Goal: Information Seeking & Learning: Learn about a topic

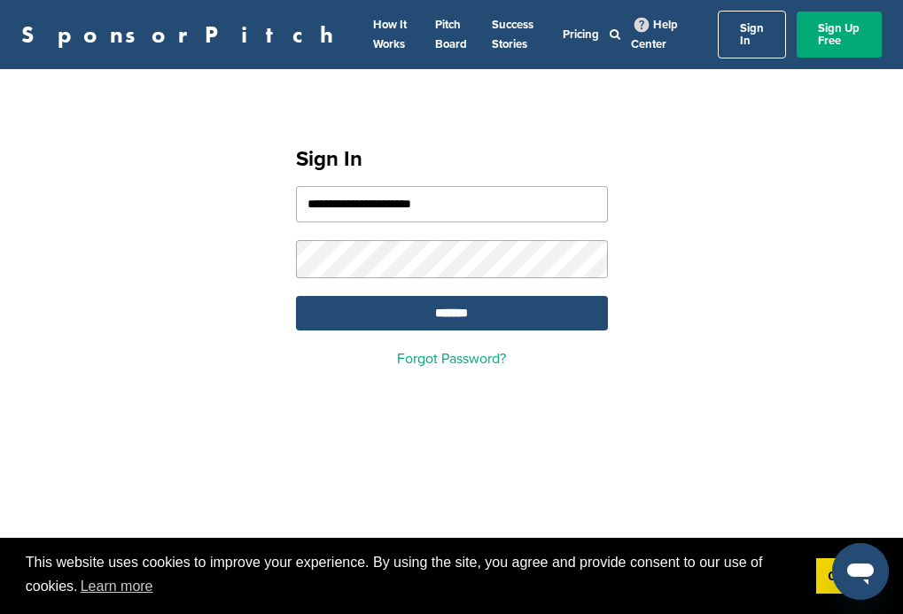
type input "**********"
click at [451, 303] on input "*******" at bounding box center [452, 313] width 312 height 35
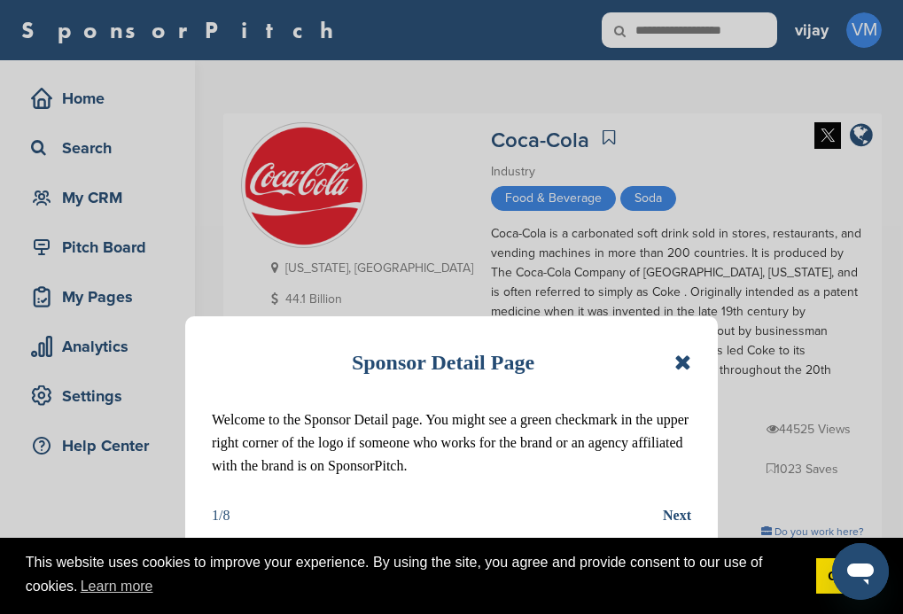
click at [683, 356] on icon at bounding box center [682, 362] width 17 height 21
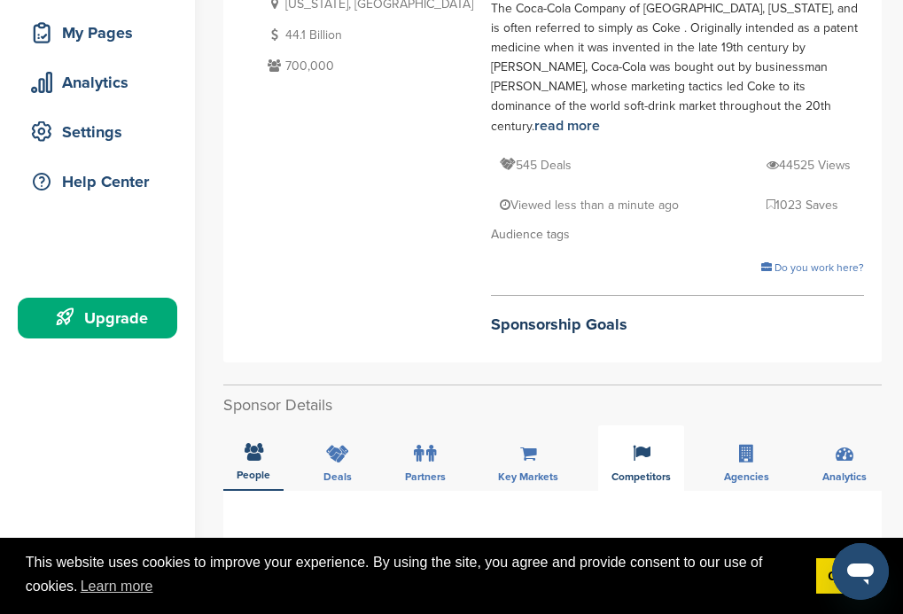
scroll to position [266, 0]
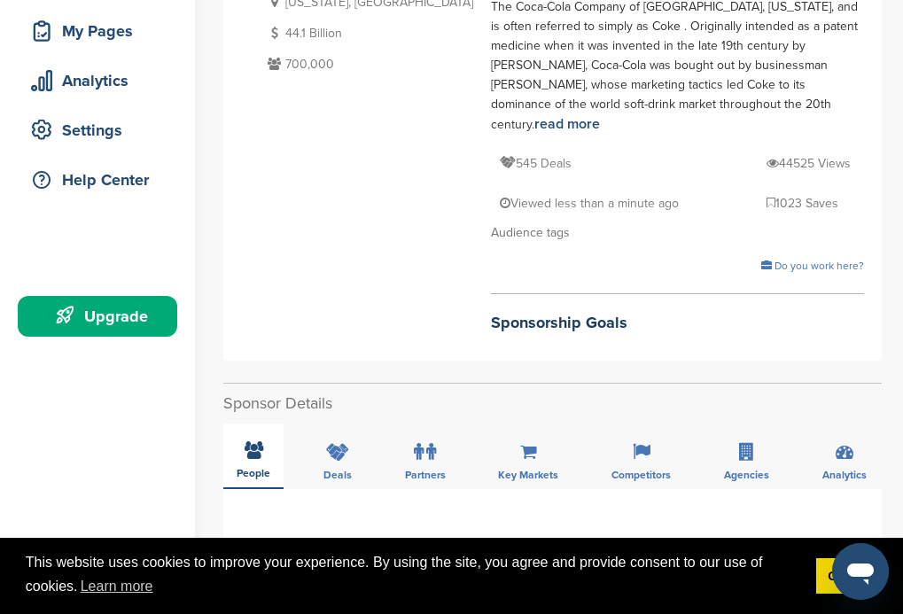
click at [252, 441] on icon at bounding box center [253, 450] width 19 height 18
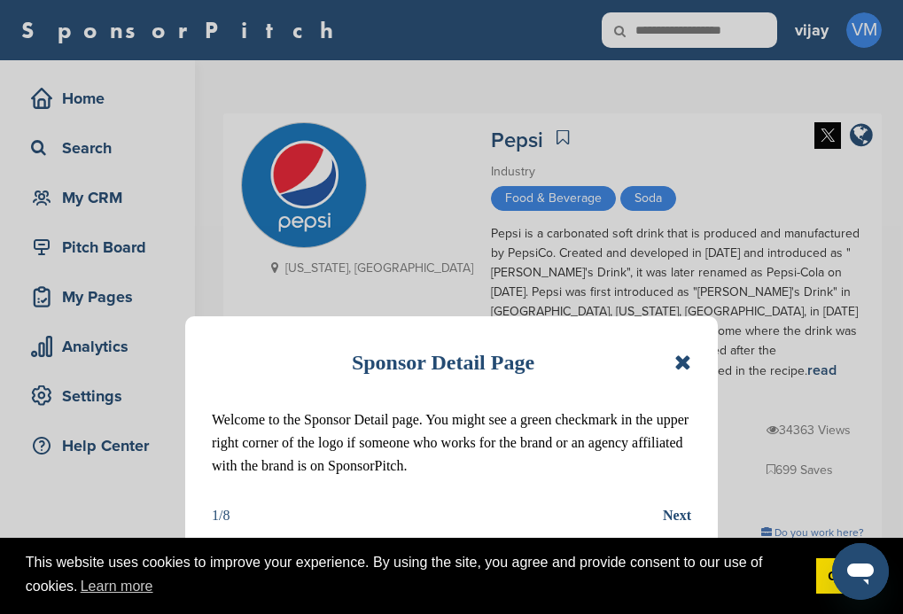
scroll to position [192, 0]
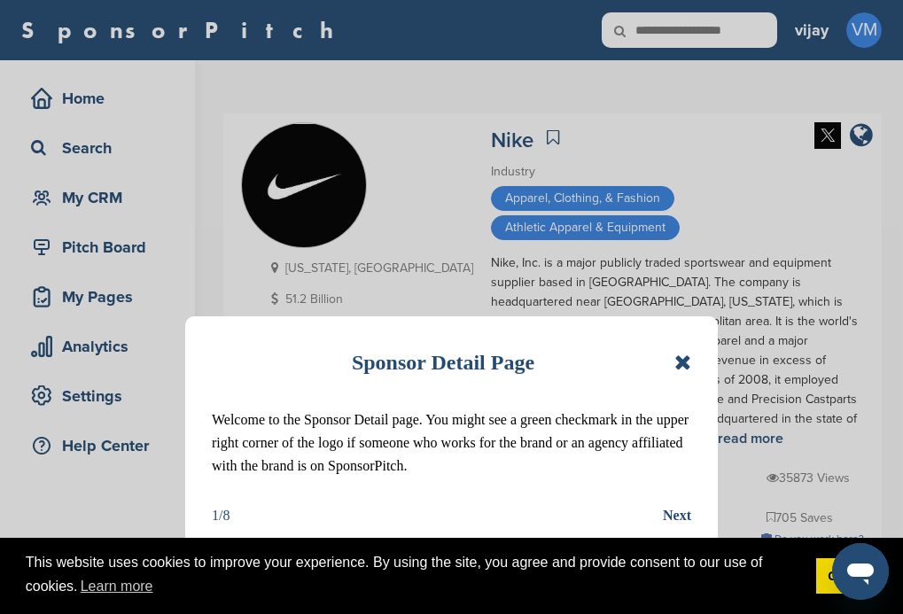
click at [679, 361] on icon at bounding box center [682, 362] width 17 height 21
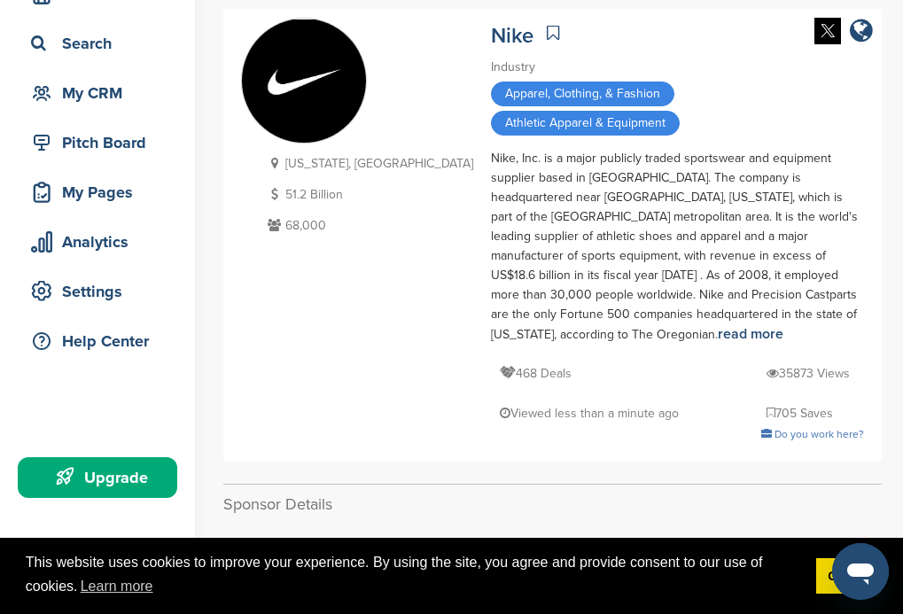
scroll to position [266, 0]
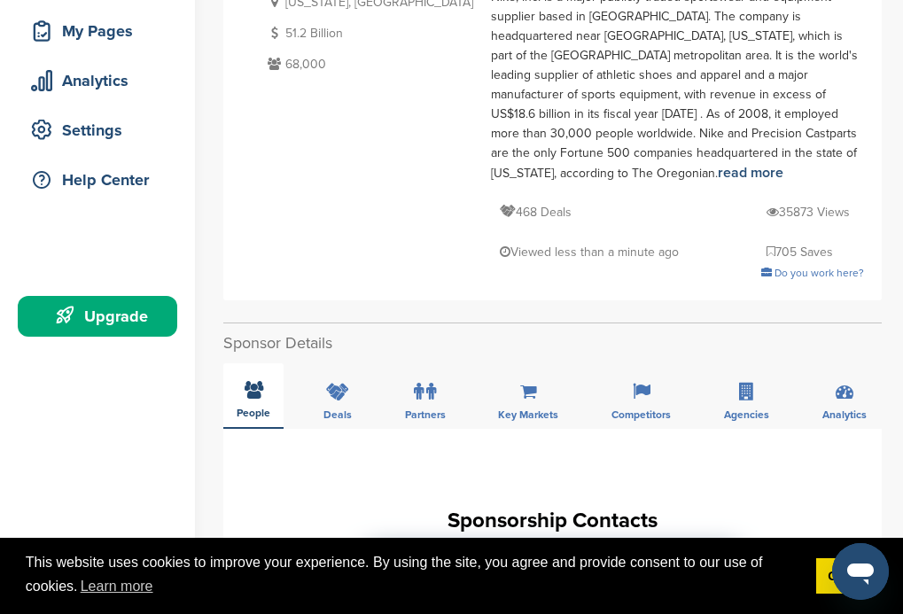
click at [252, 381] on icon at bounding box center [253, 390] width 19 height 18
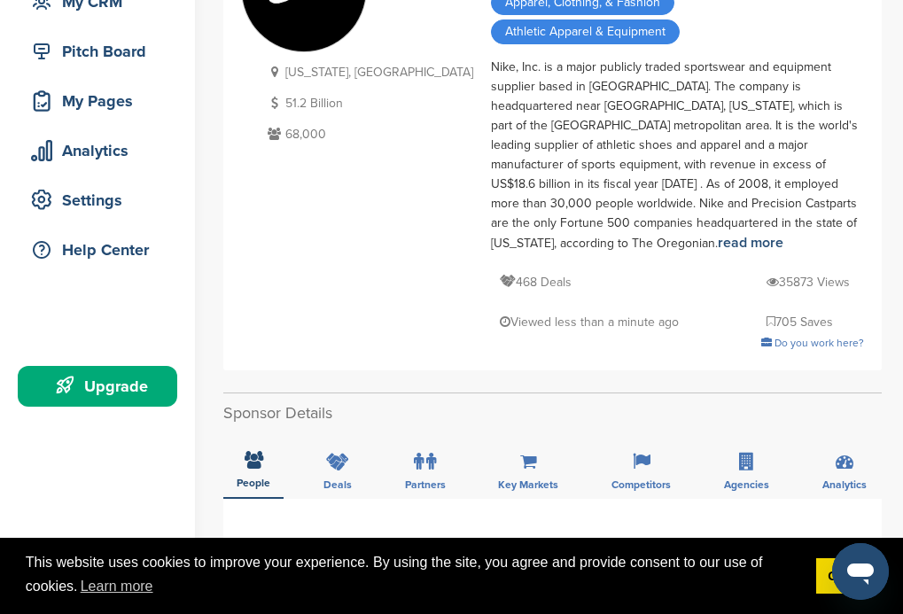
scroll to position [177, 0]
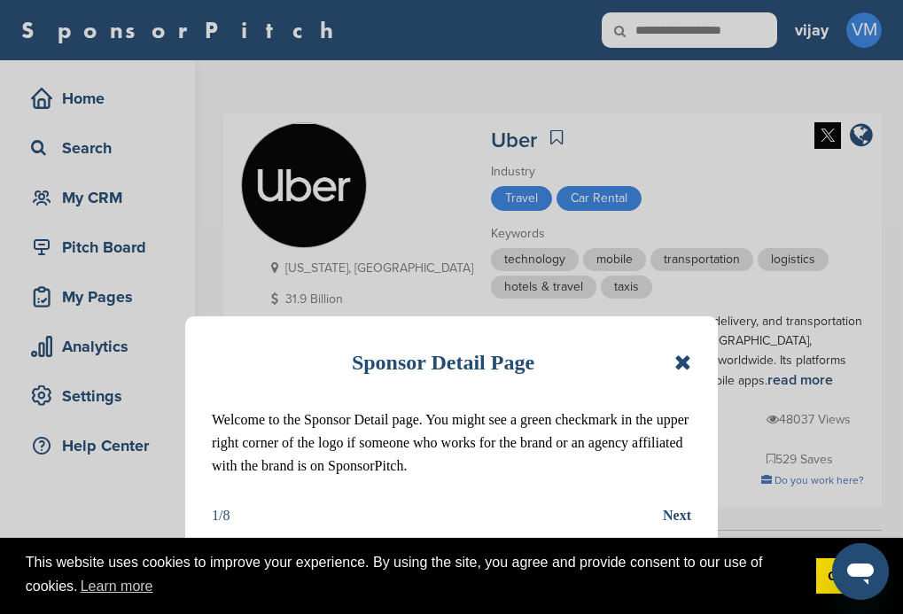
click at [685, 365] on icon at bounding box center [682, 362] width 17 height 21
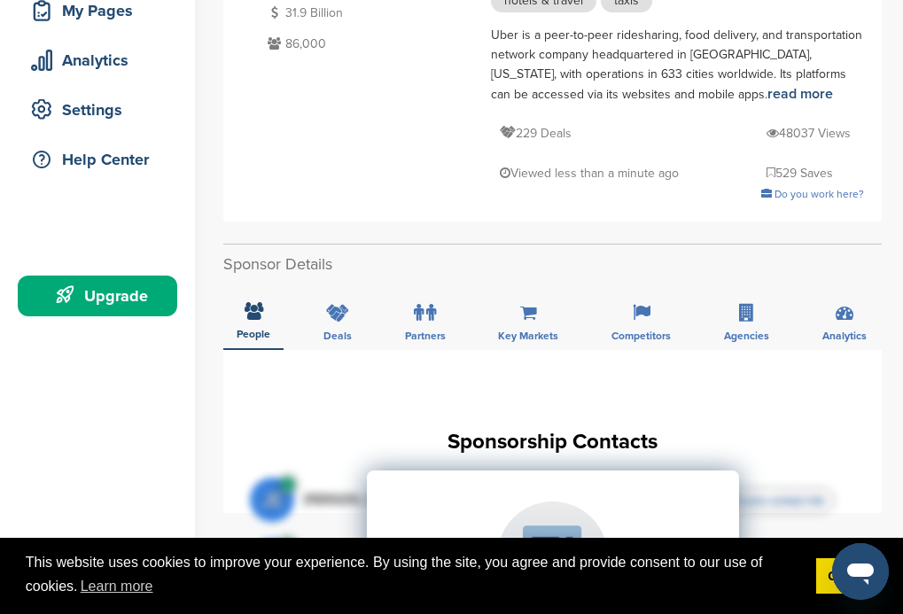
scroll to position [266, 0]
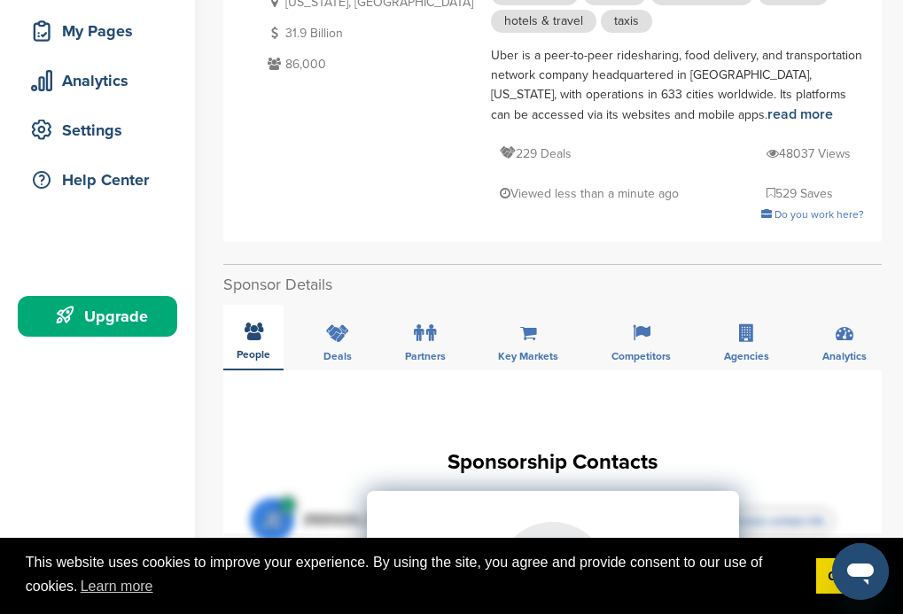
click at [252, 322] on icon at bounding box center [253, 331] width 19 height 18
